Goal: Find specific page/section: Find specific page/section

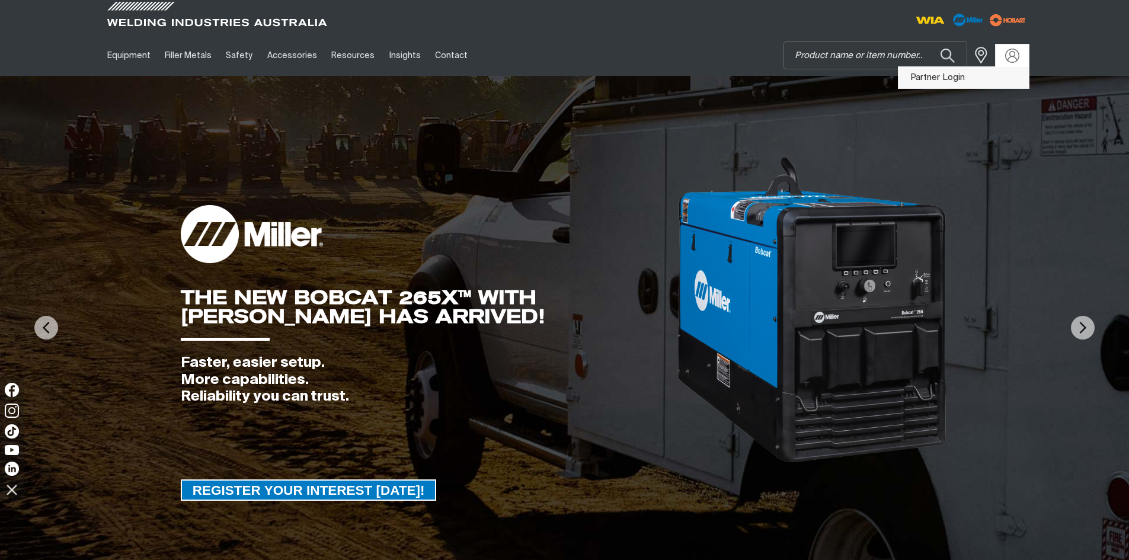
click at [972, 75] on link "Partner Login" at bounding box center [964, 78] width 130 height 22
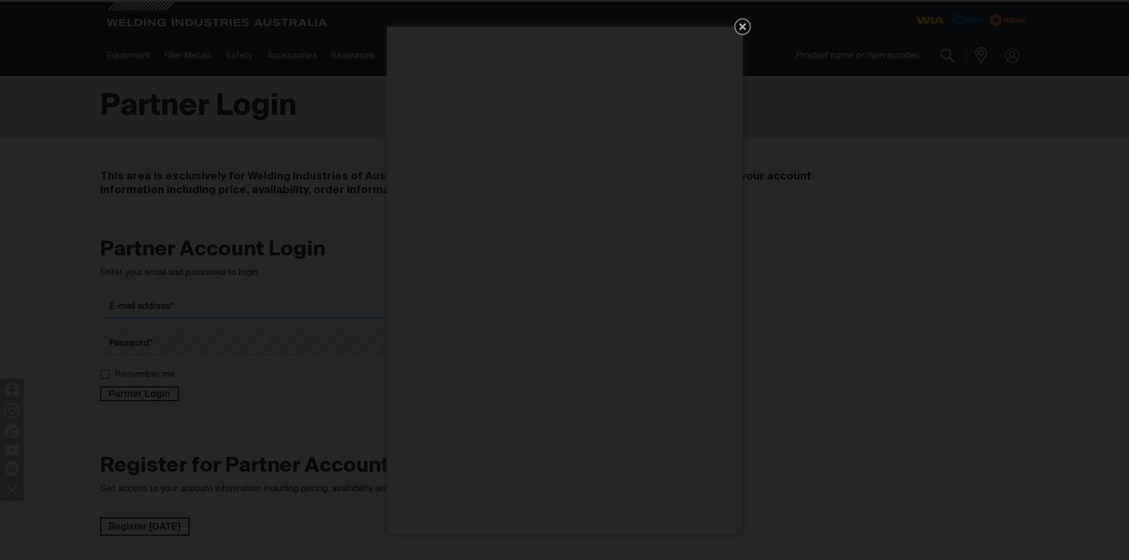
type input "[EMAIL_ADDRESS][DOMAIN_NAME]"
click at [745, 24] on icon "Get 5 WIA Welding Guides Free!" at bounding box center [742, 26] width 7 height 7
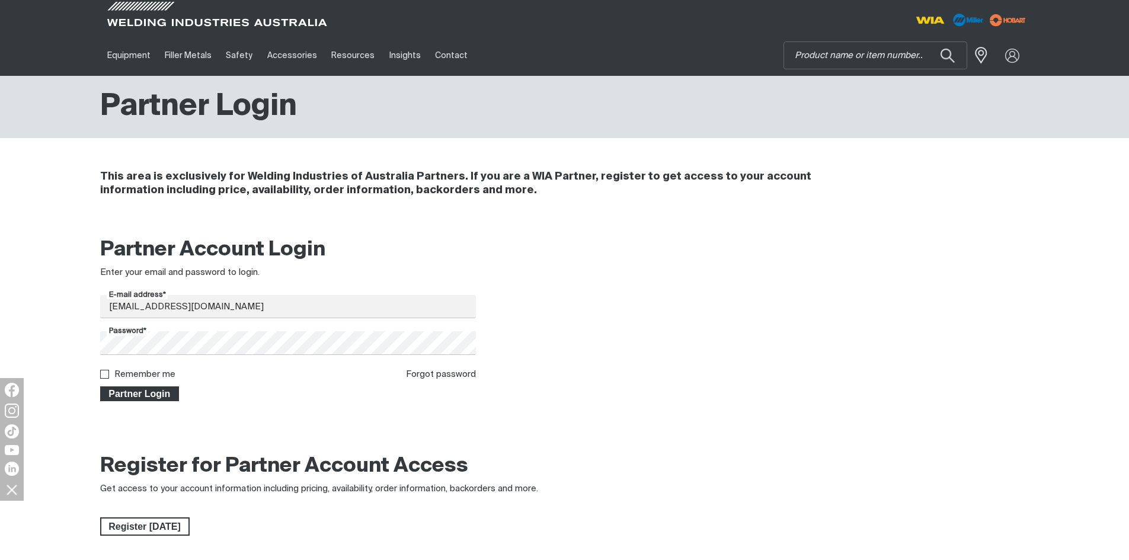
click at [146, 395] on span "Partner Login" at bounding box center [139, 394] width 77 height 15
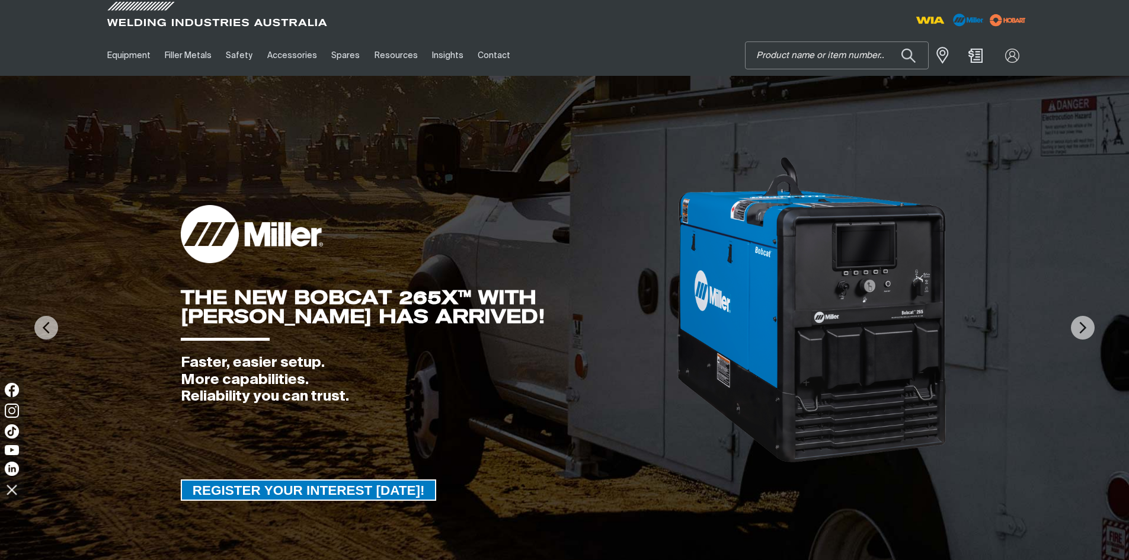
click at [862, 59] on input "Search" at bounding box center [837, 55] width 183 height 27
paste input "4943"
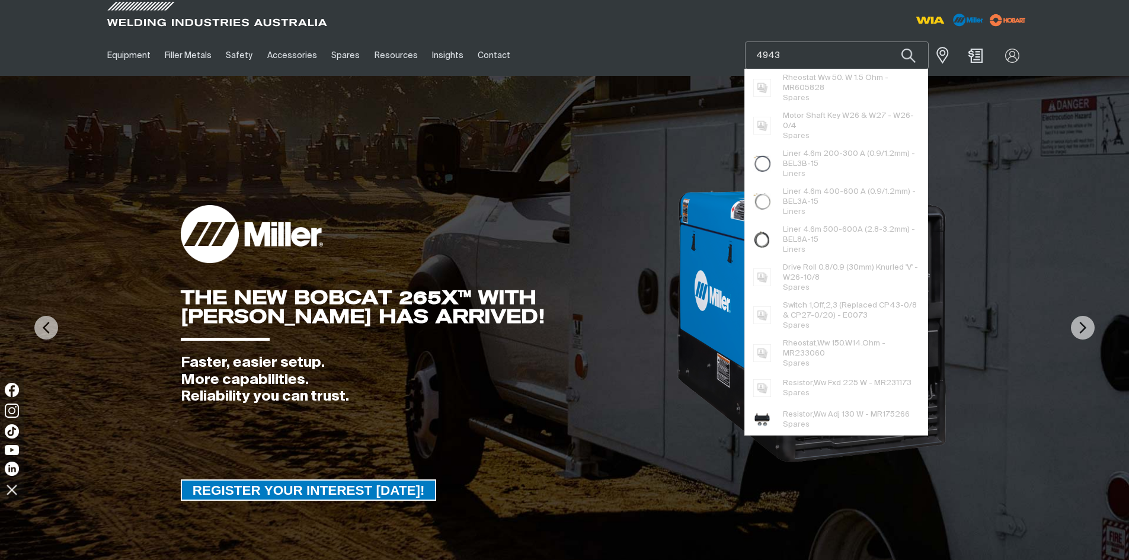
type input "4943"
click at [889, 42] on button "Search products" at bounding box center [909, 56] width 40 height 28
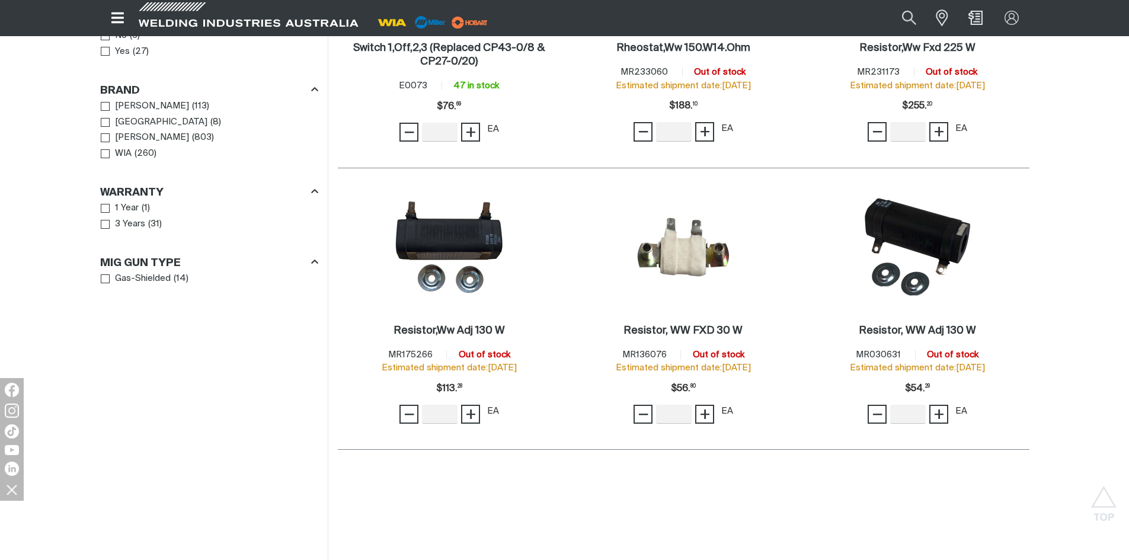
scroll to position [1067, 0]
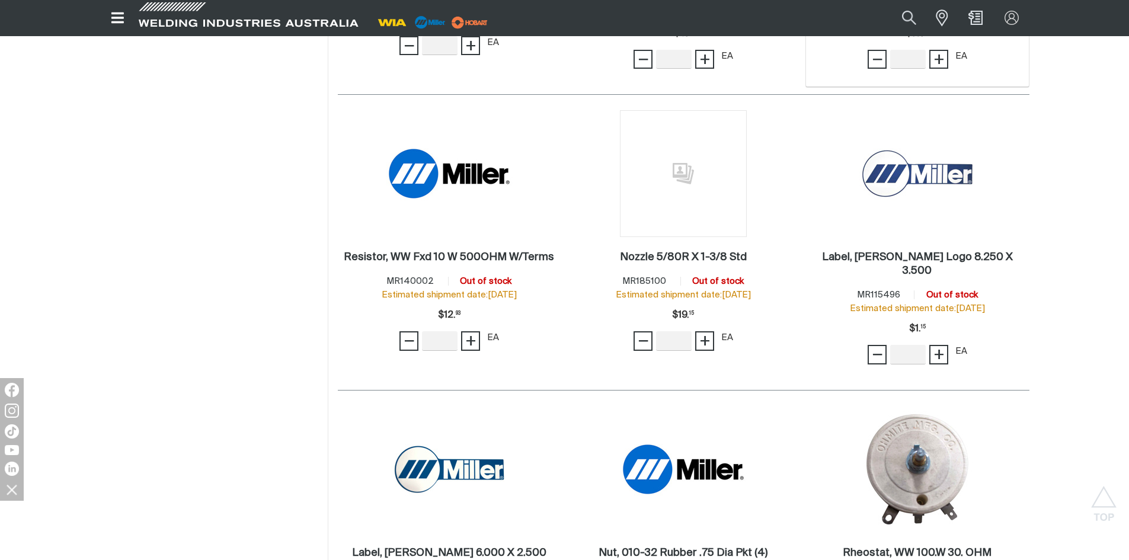
scroll to position [2134, 0]
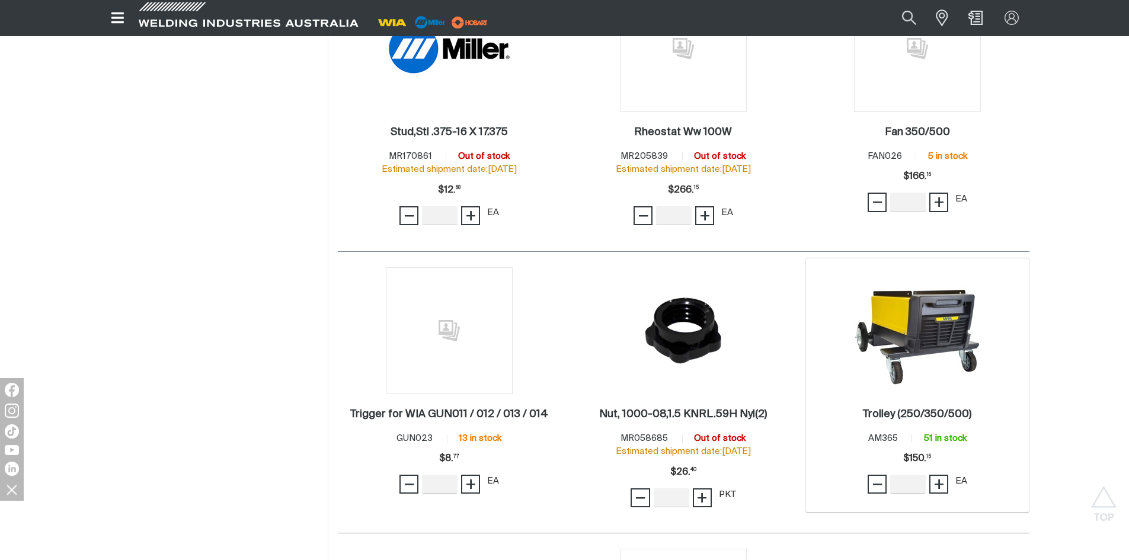
scroll to position [3913, 0]
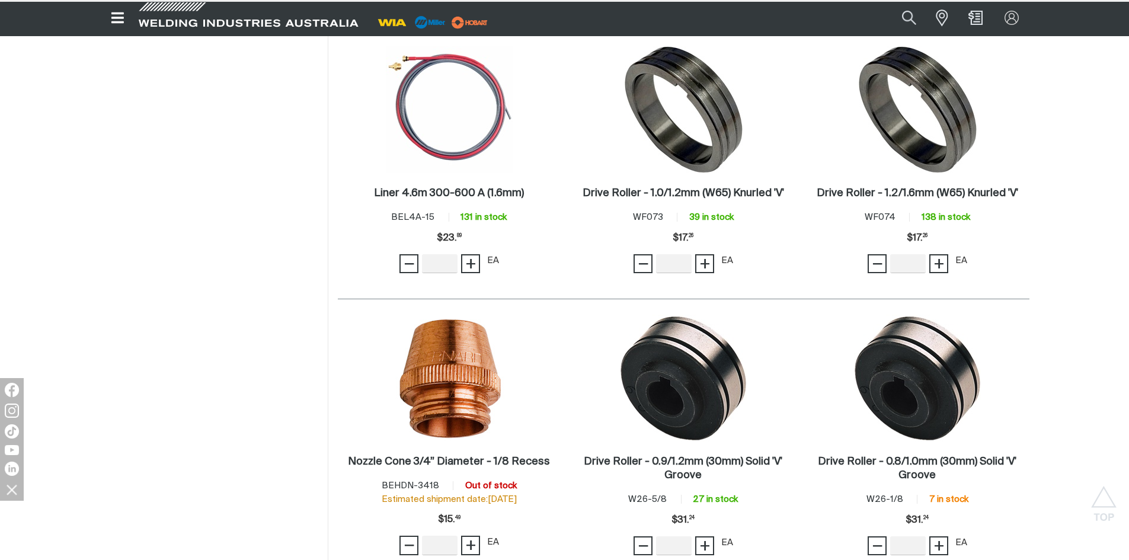
scroll to position [5649, 0]
